Goal: Task Accomplishment & Management: Manage account settings

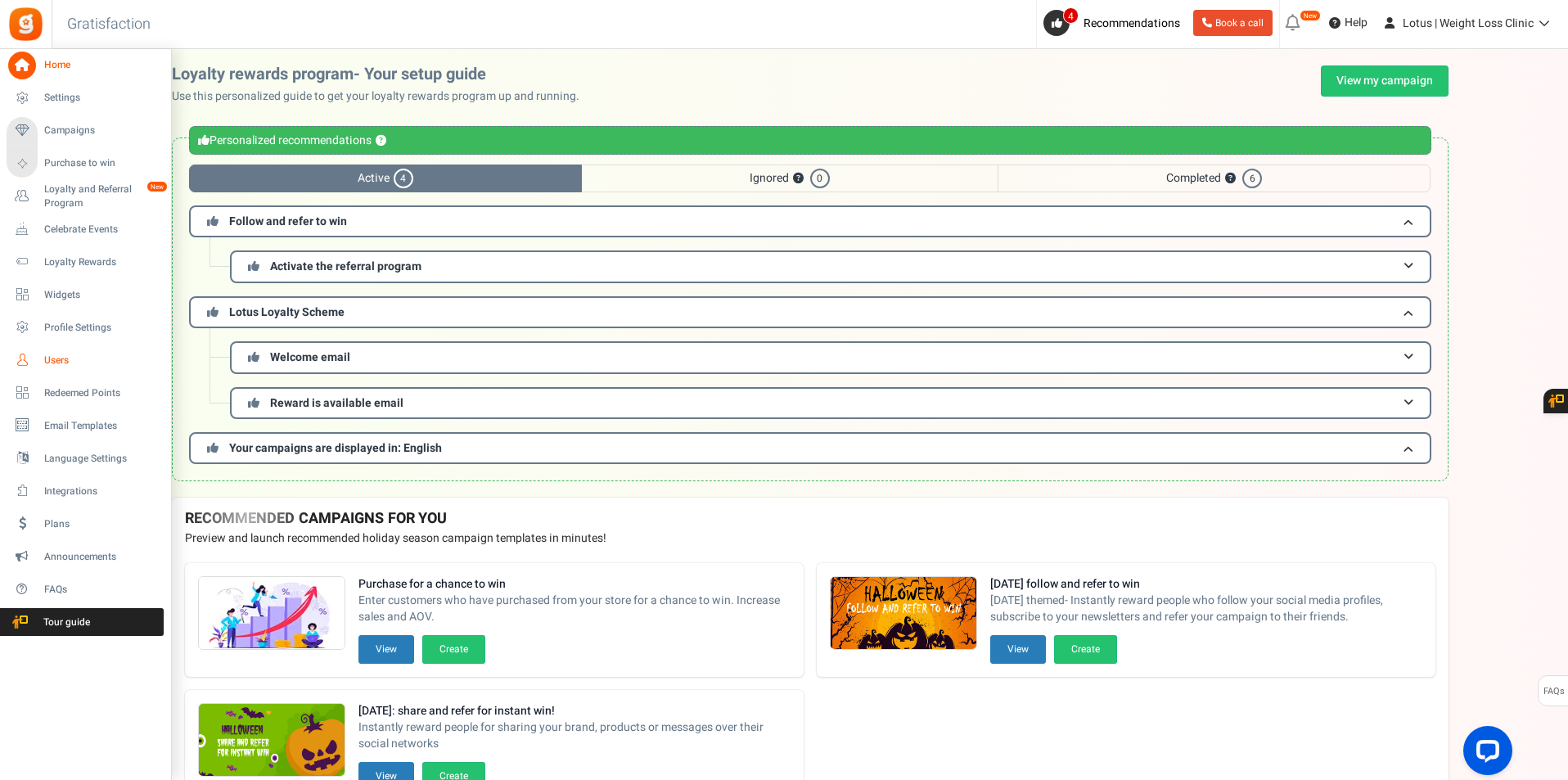
click at [52, 355] on span "Users" at bounding box center [101, 361] width 114 height 14
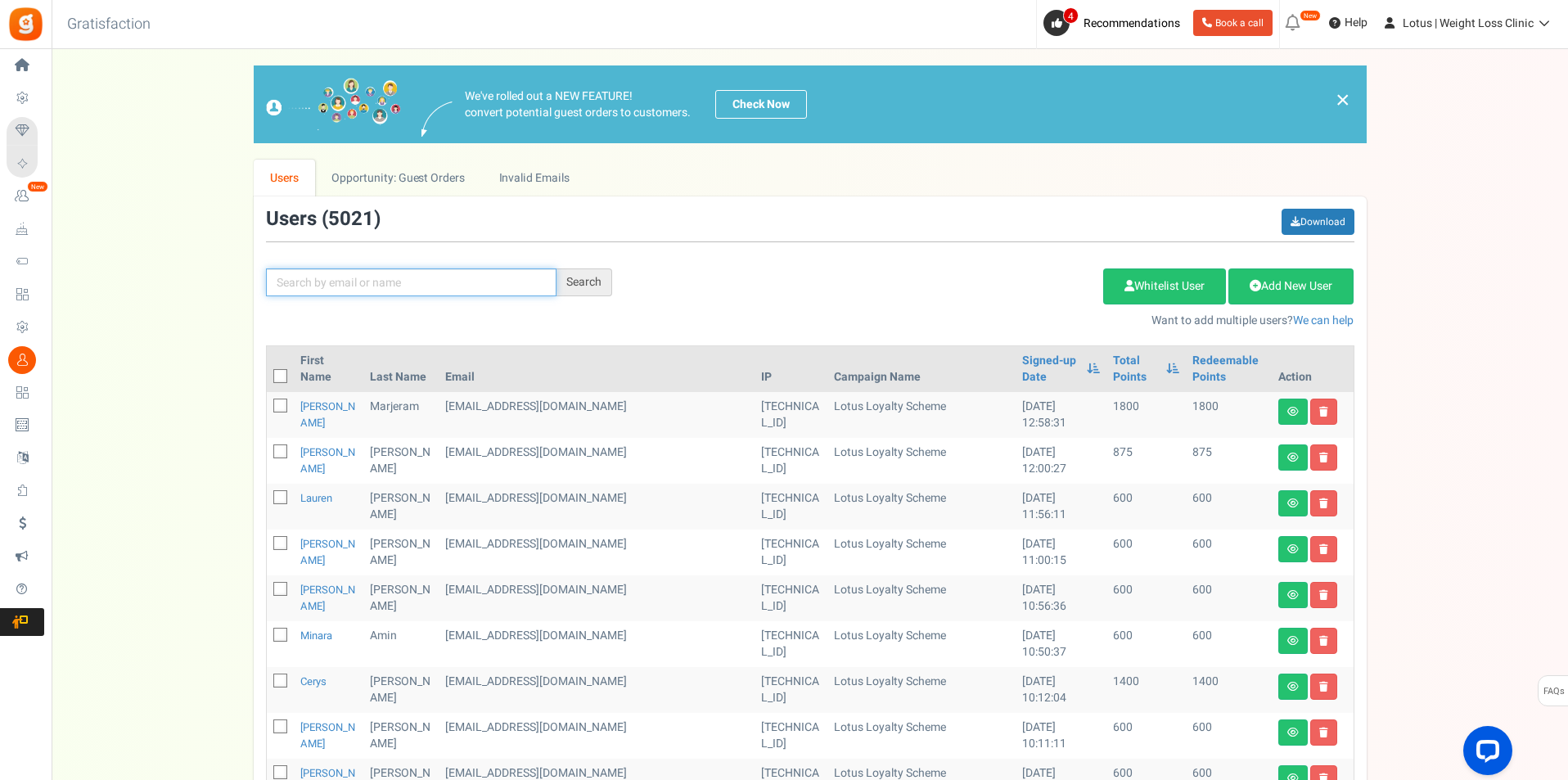
click at [453, 292] on input "text" at bounding box center [411, 283] width 290 height 28
paste input "rachel.odell1355@gmail.com"
type input "rachel.odell1355@gmail.com"
click at [596, 290] on div "Search" at bounding box center [584, 283] width 55 height 28
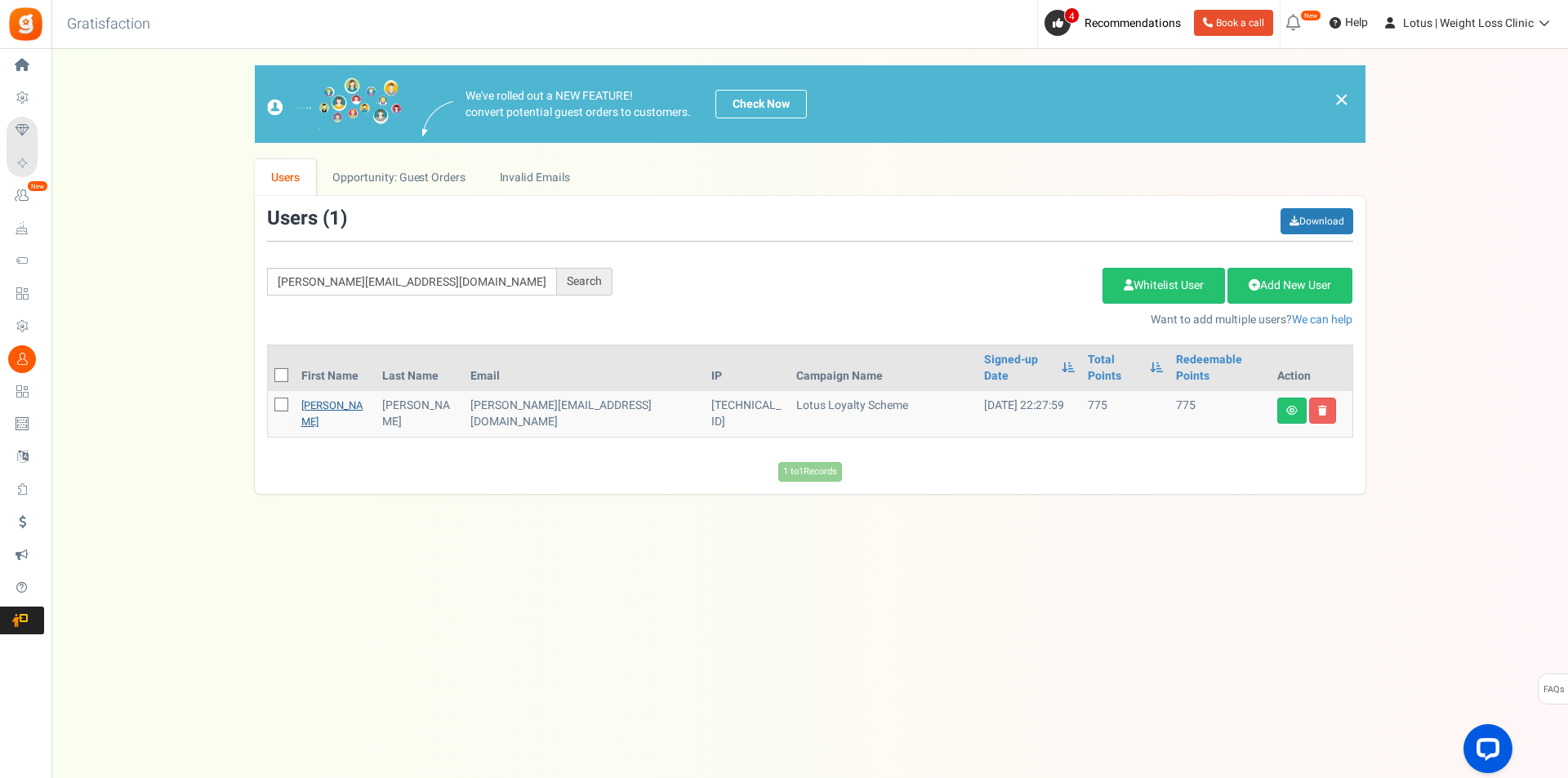
click at [320, 398] on link "Rachel" at bounding box center [332, 414] width 62 height 32
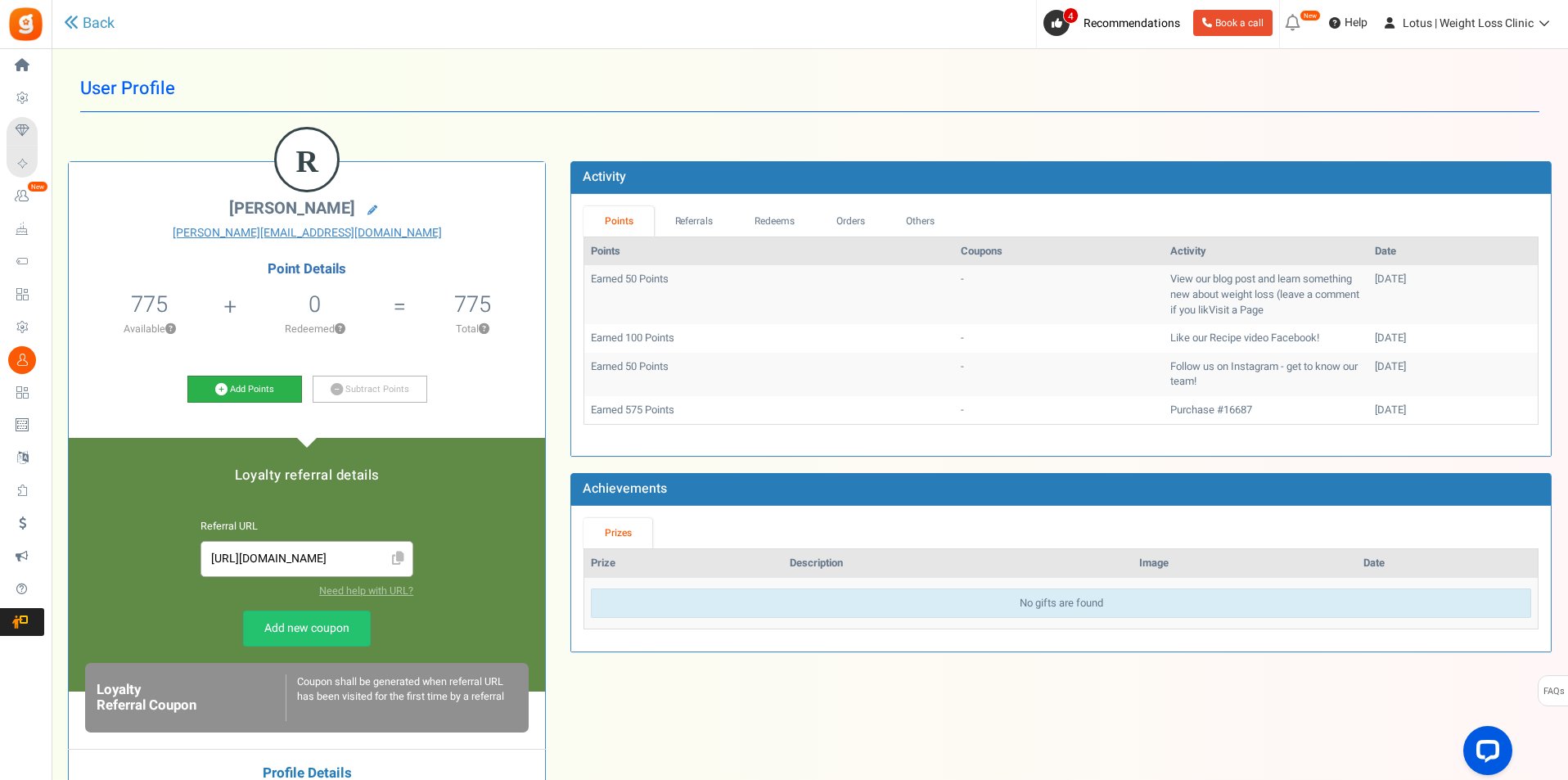
click at [256, 396] on link "Add Points" at bounding box center [244, 390] width 114 height 28
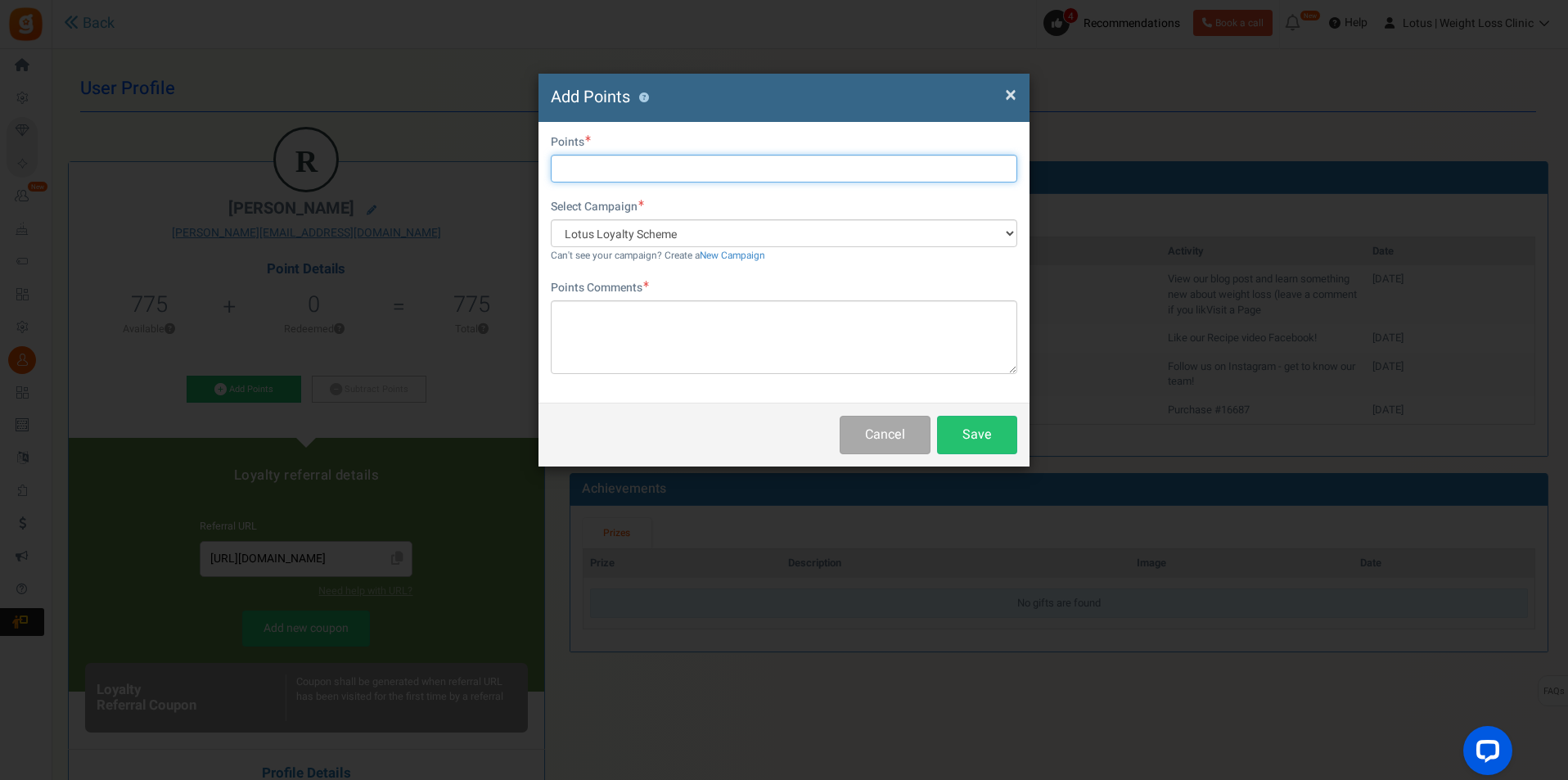
click at [631, 172] on input "text" at bounding box center [784, 169] width 466 height 28
type input "2000"
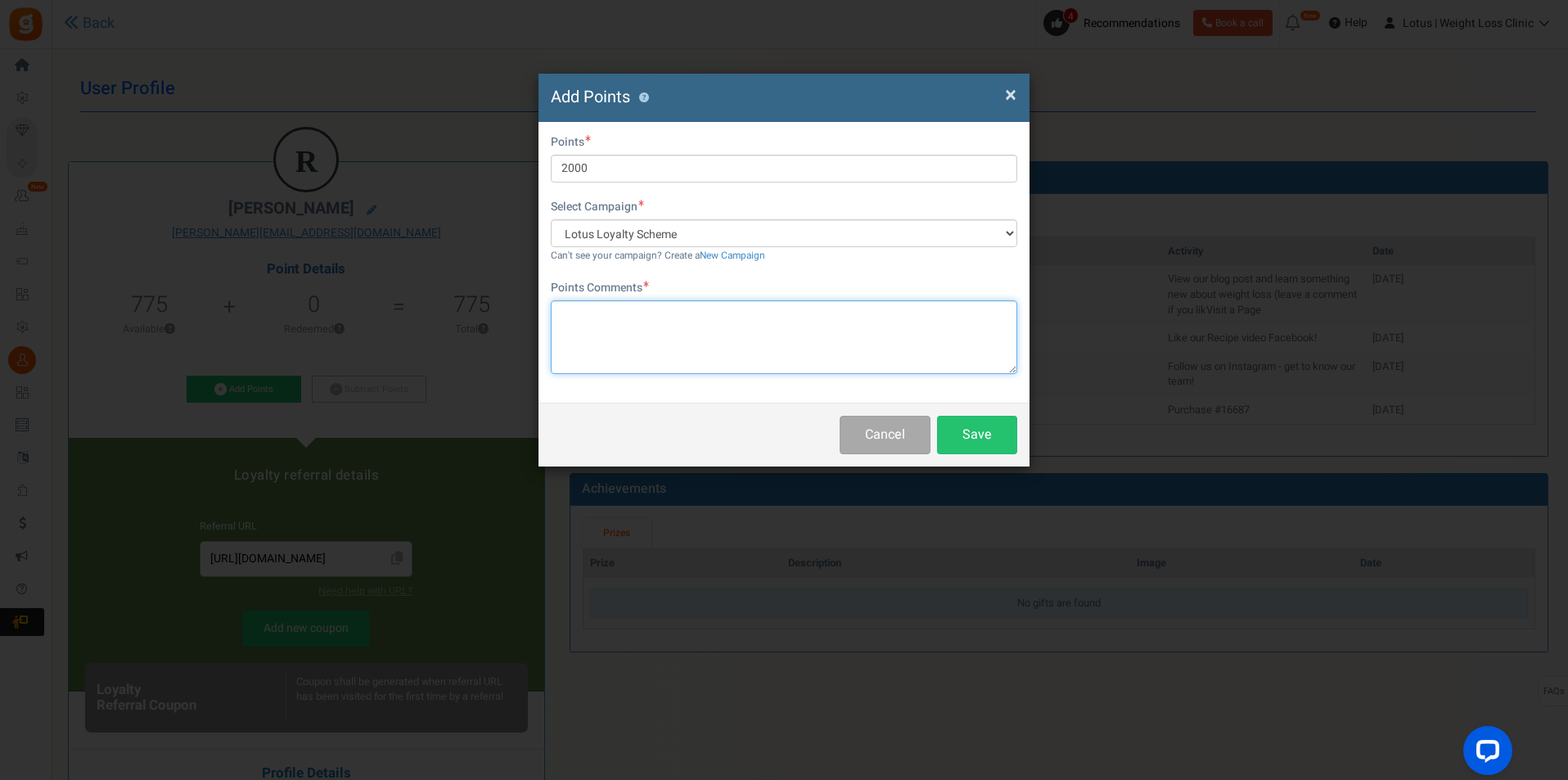
click at [595, 322] on textarea at bounding box center [784, 337] width 466 height 74
type textarea "Sorry For Order Delay"
click at [1006, 436] on button "Save" at bounding box center [977, 434] width 81 height 38
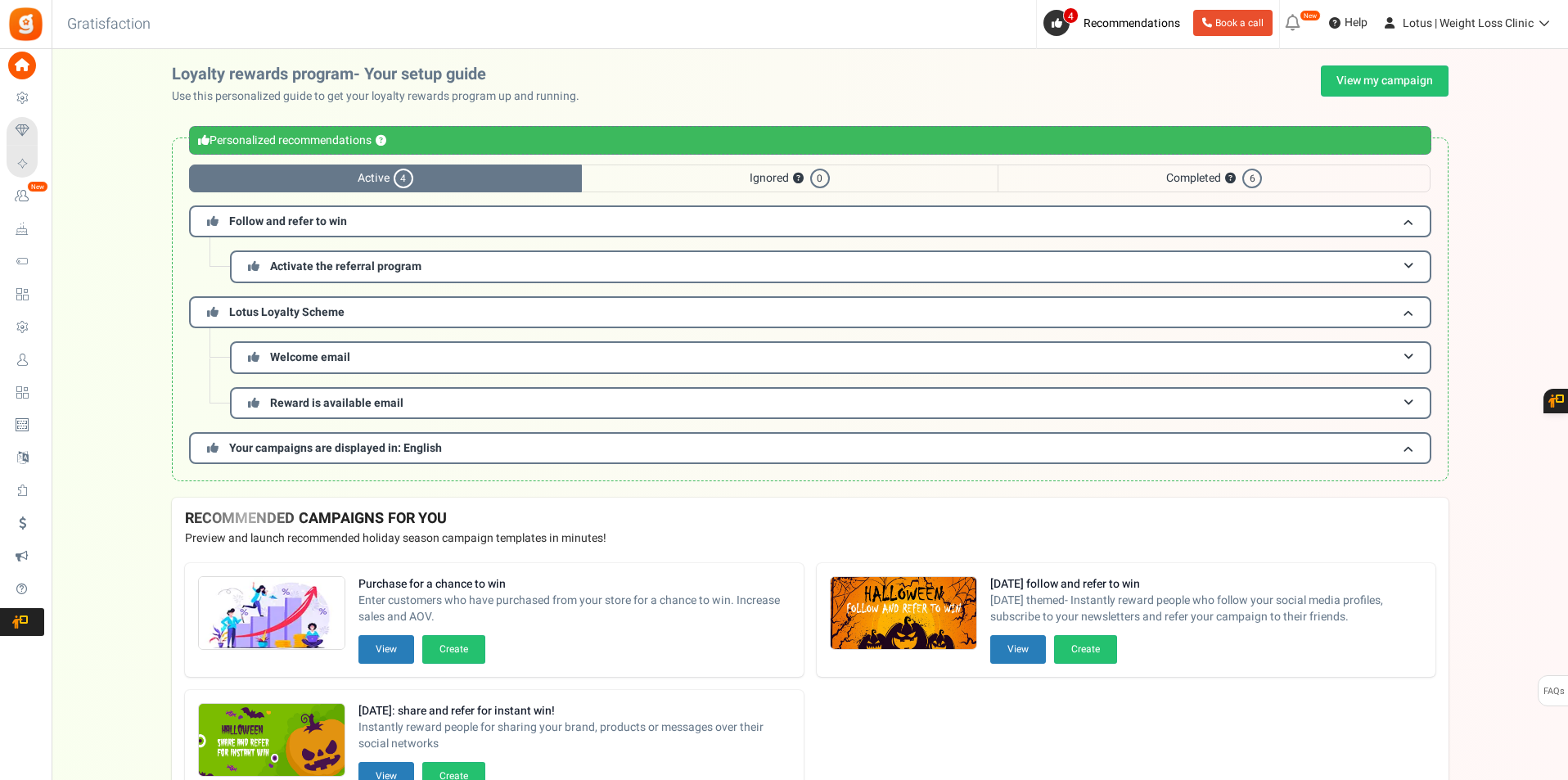
click at [0, 0] on span "Users" at bounding box center [0, 0] width 0 height 0
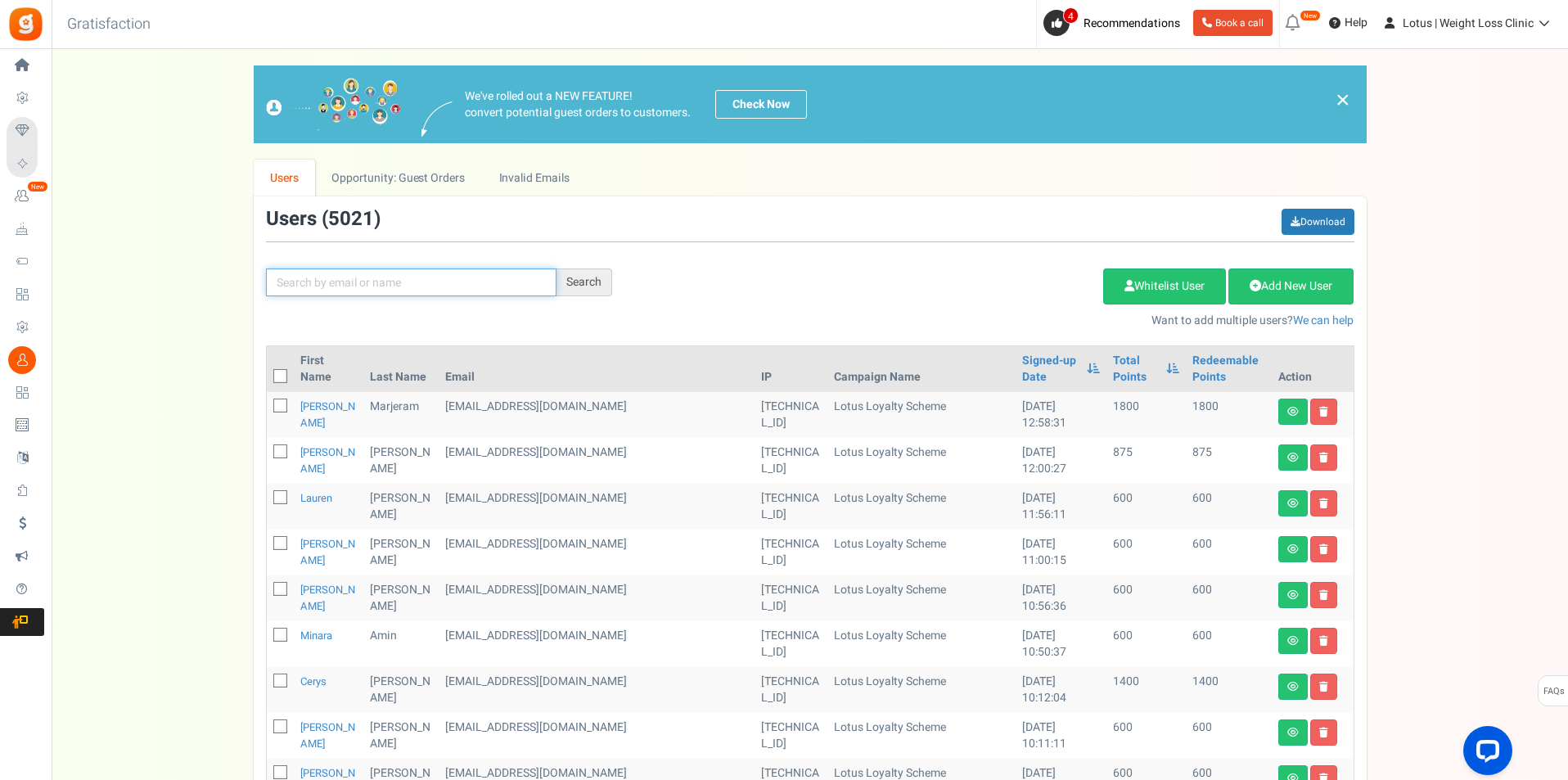
click at [371, 284] on input "text" at bounding box center [411, 283] width 290 height 28
paste input "[EMAIL_ADDRESS][DOMAIN_NAME]"
type input "[EMAIL_ADDRESS][DOMAIN_NAME]"
click at [597, 288] on div "Search" at bounding box center [584, 283] width 55 height 28
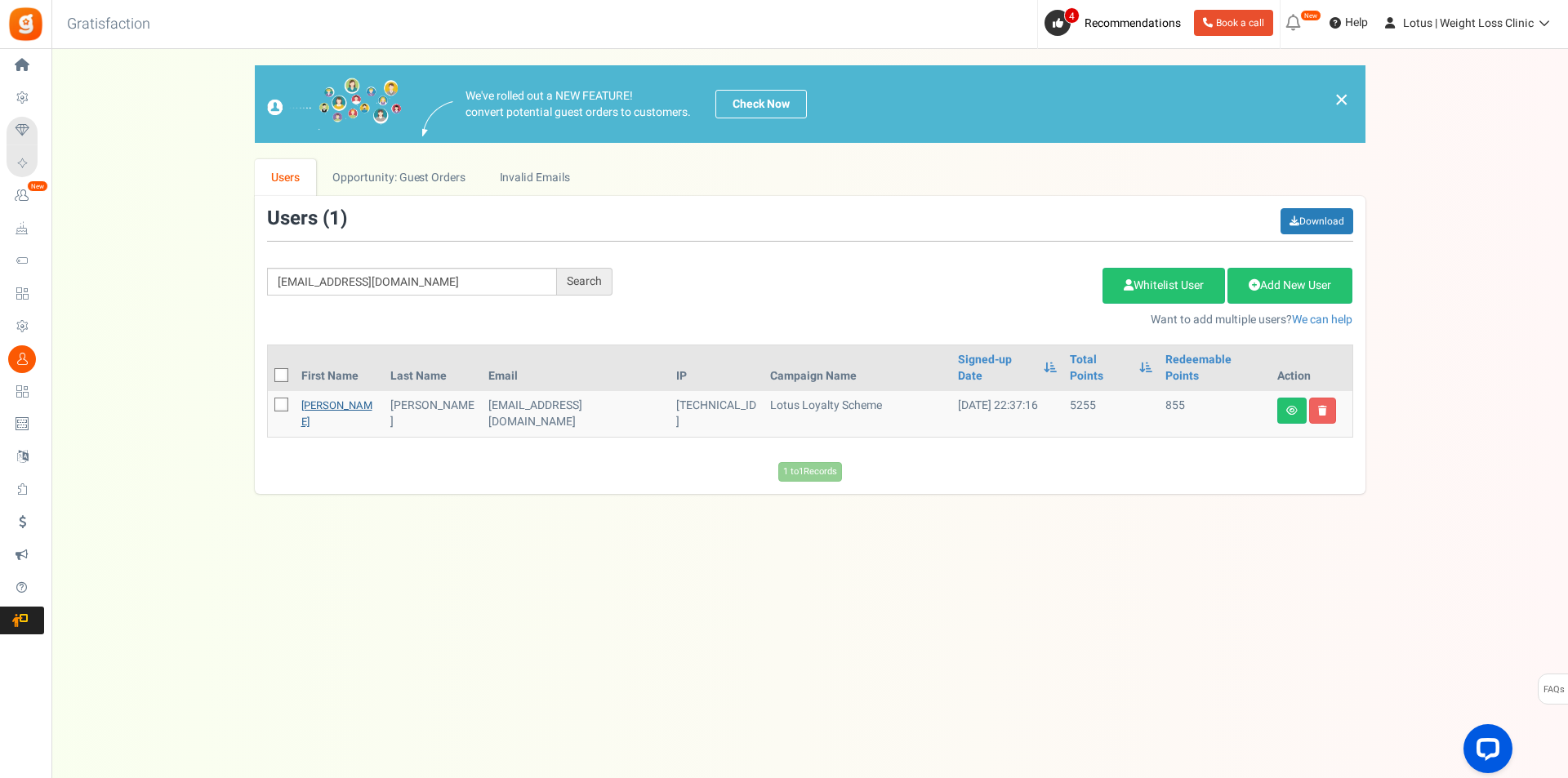
click at [324, 398] on link "[PERSON_NAME]" at bounding box center [337, 414] width 71 height 32
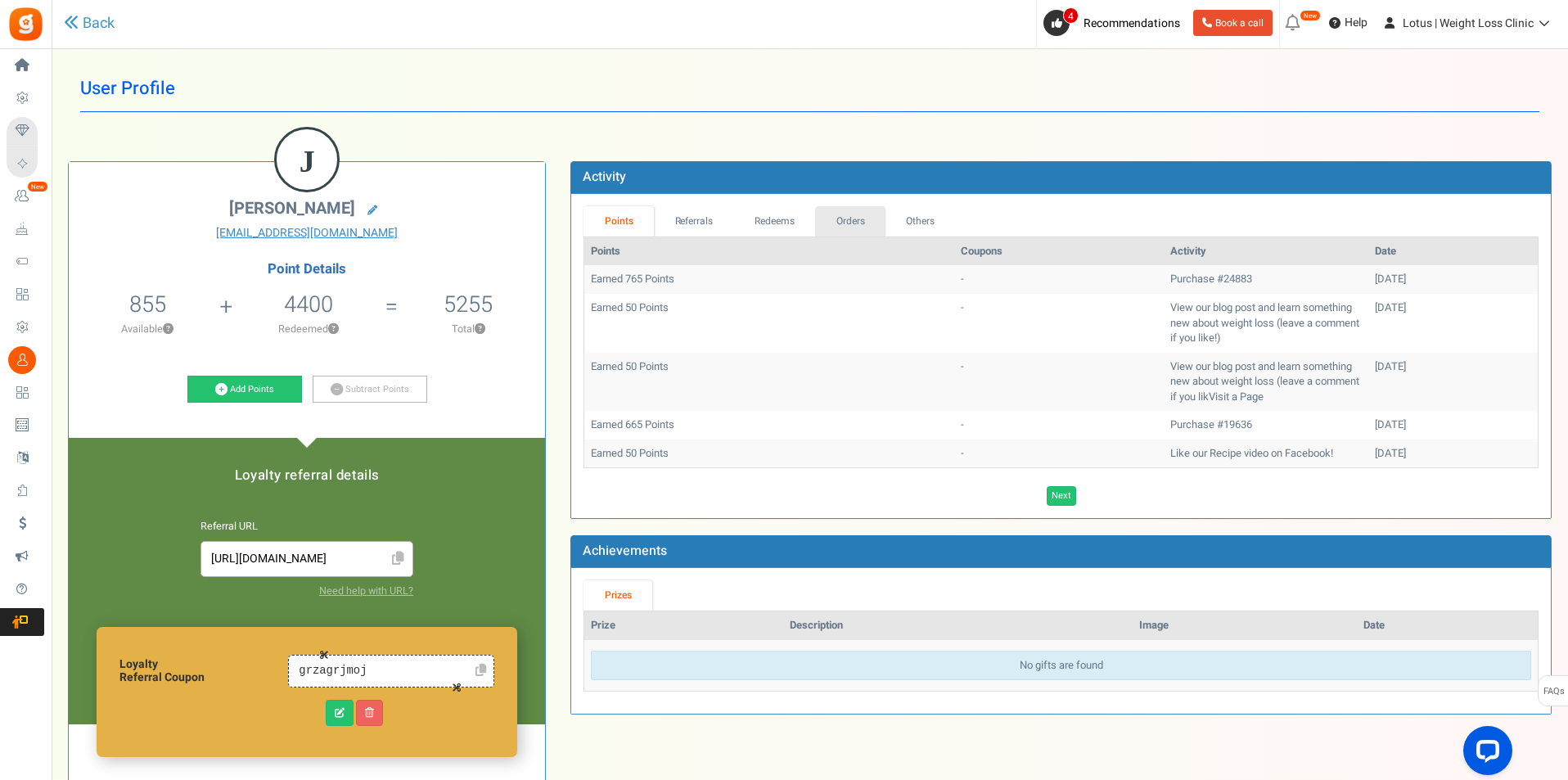
click at [853, 218] on link "Orders" at bounding box center [850, 221] width 70 height 30
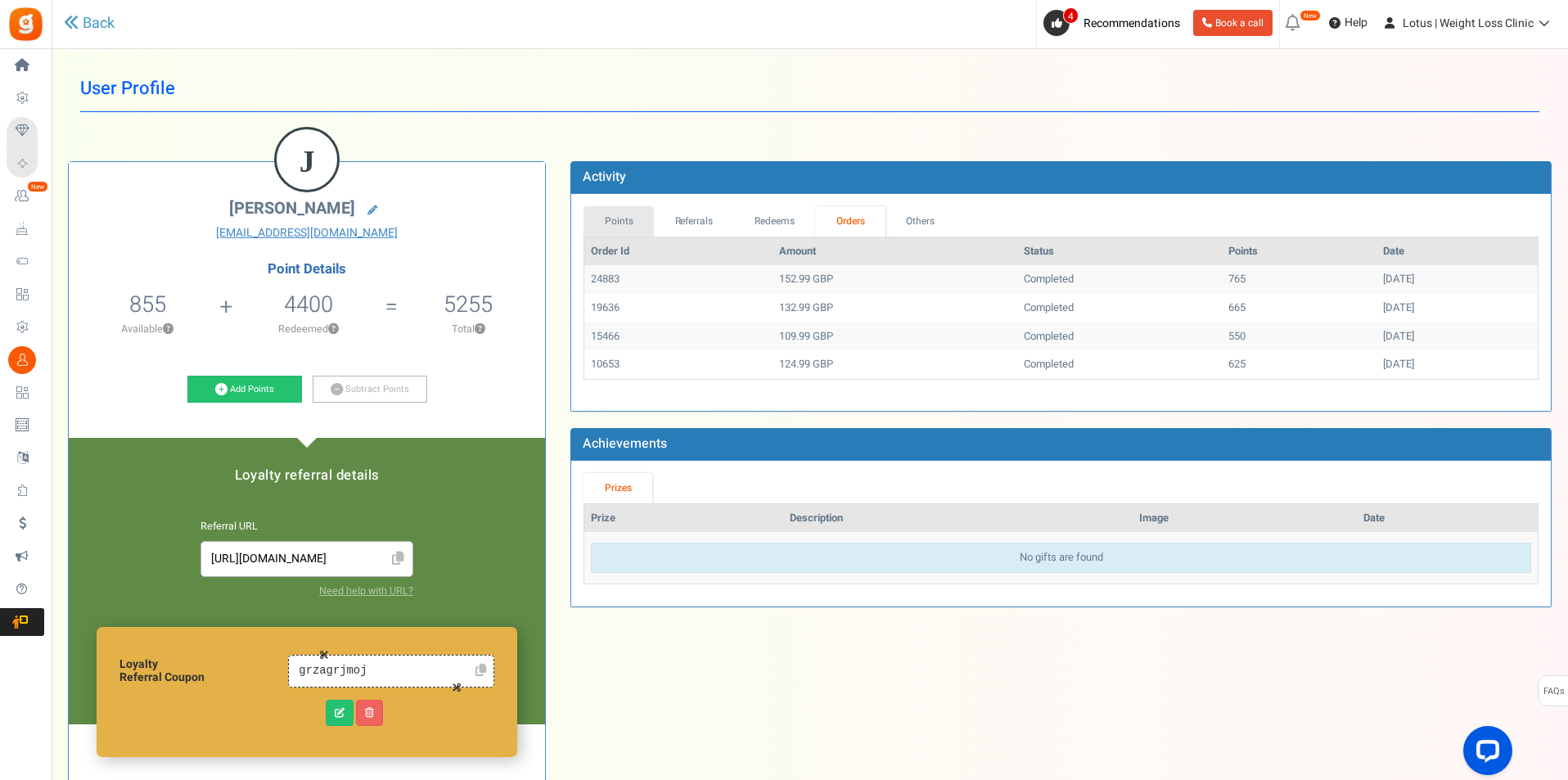
click at [625, 213] on link "Points" at bounding box center [618, 221] width 70 height 30
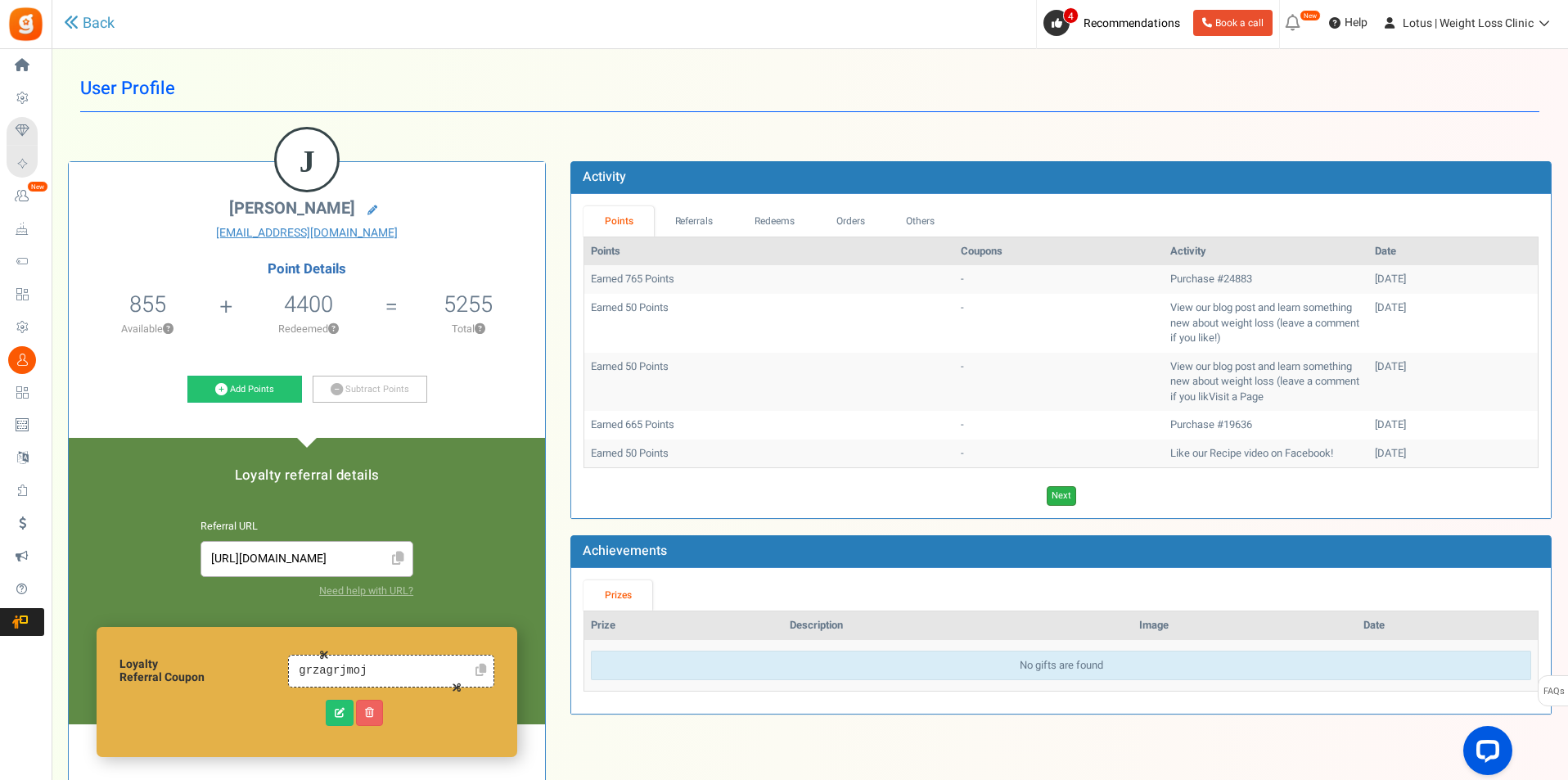
click at [1066, 492] on link "Next" at bounding box center [1061, 495] width 29 height 20
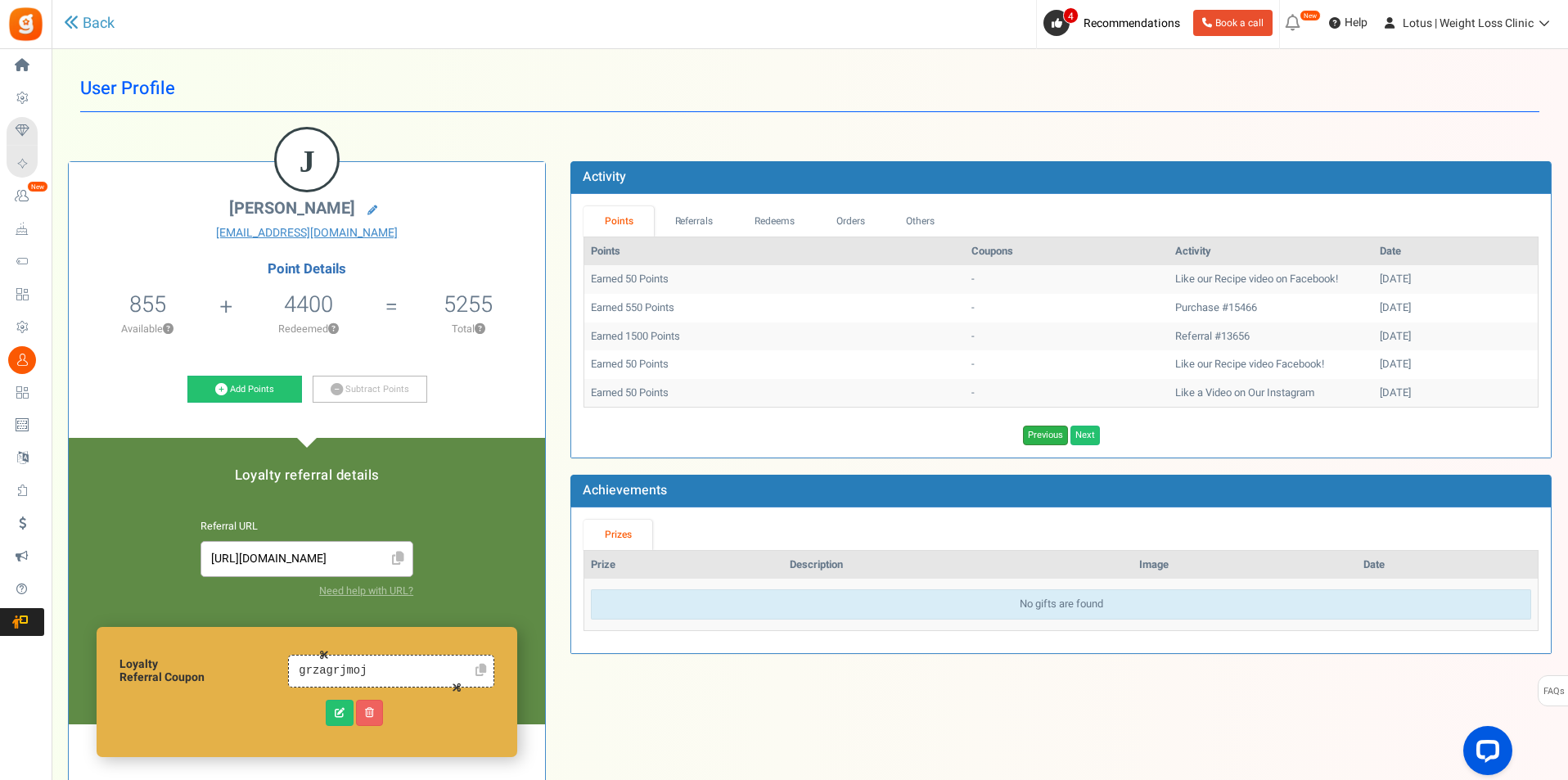
click at [1051, 433] on link "Previous" at bounding box center [1046, 435] width 45 height 20
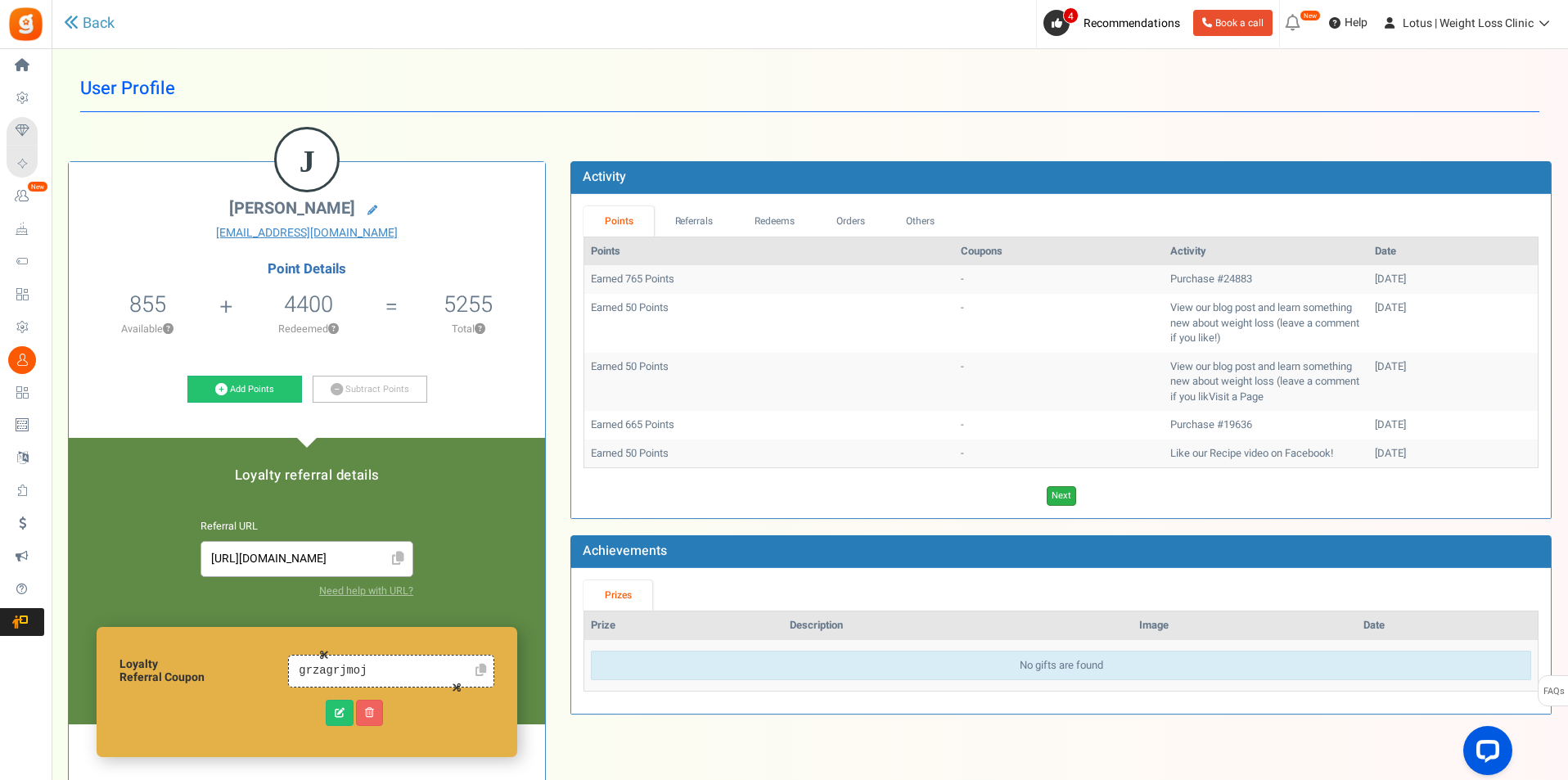
click at [1057, 499] on link "Next" at bounding box center [1061, 495] width 29 height 20
